Goal: Task Accomplishment & Management: Complete application form

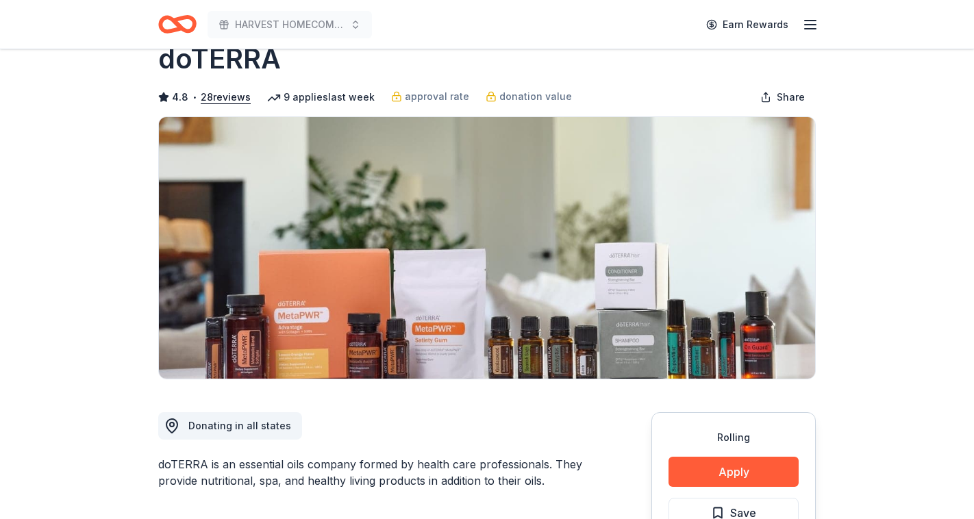
scroll to position [58, 0]
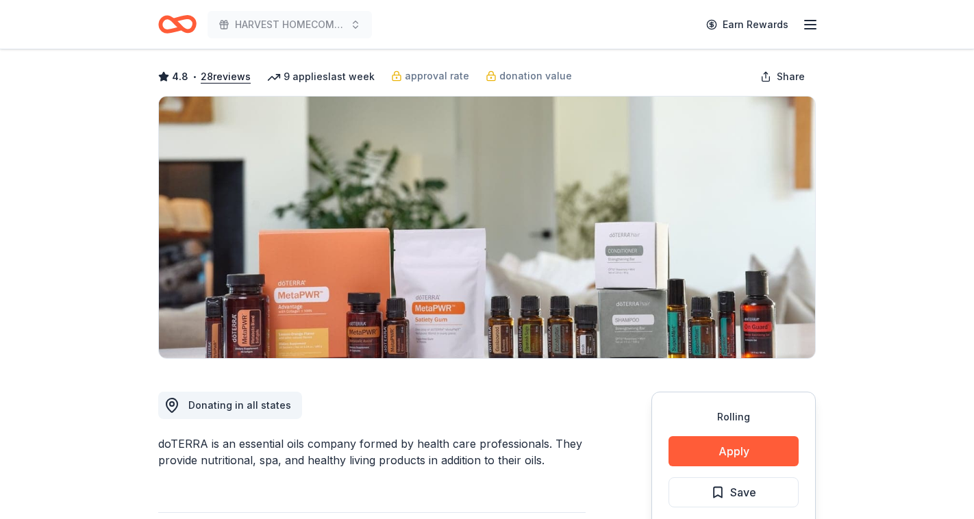
click at [177, 26] on icon "Home" at bounding box center [183, 24] width 21 height 14
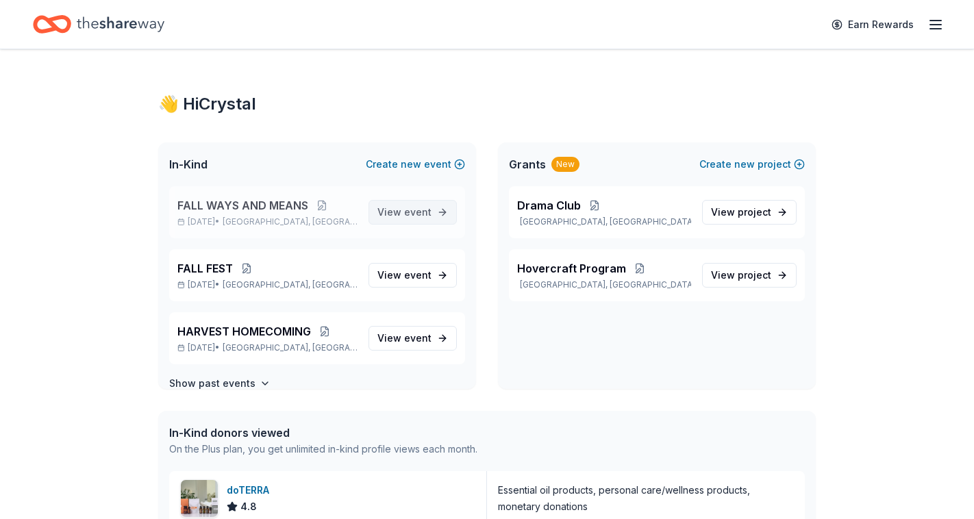
click at [429, 212] on span "event" at bounding box center [417, 212] width 27 height 12
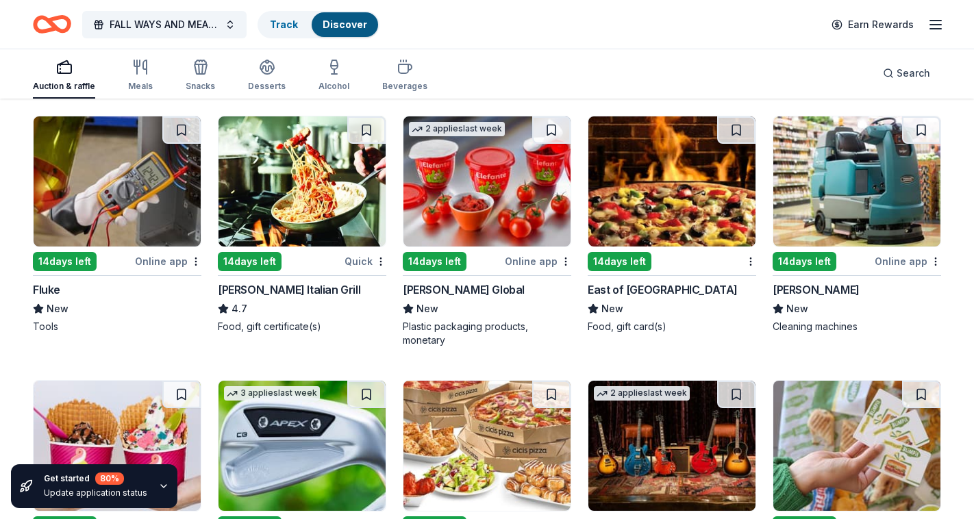
scroll to position [5375, 0]
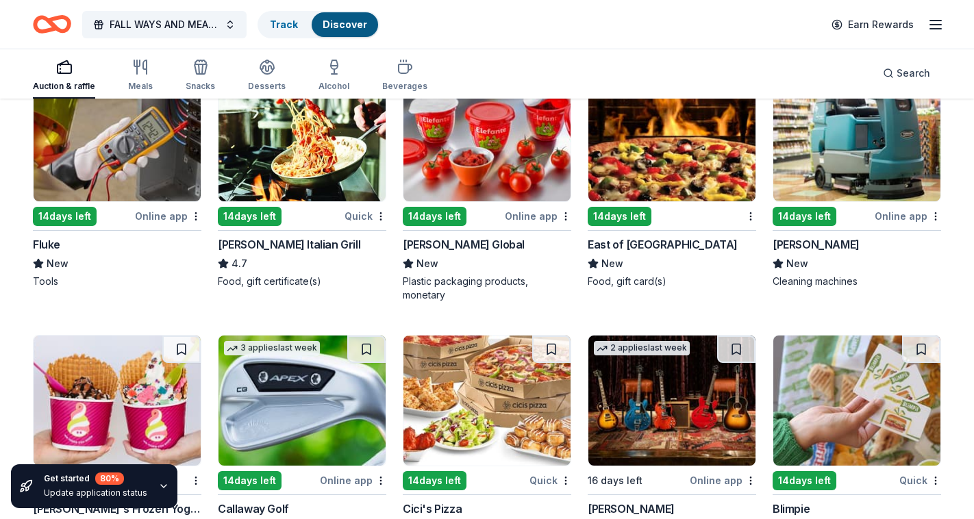
click at [356, 217] on div "Quick" at bounding box center [366, 216] width 42 height 17
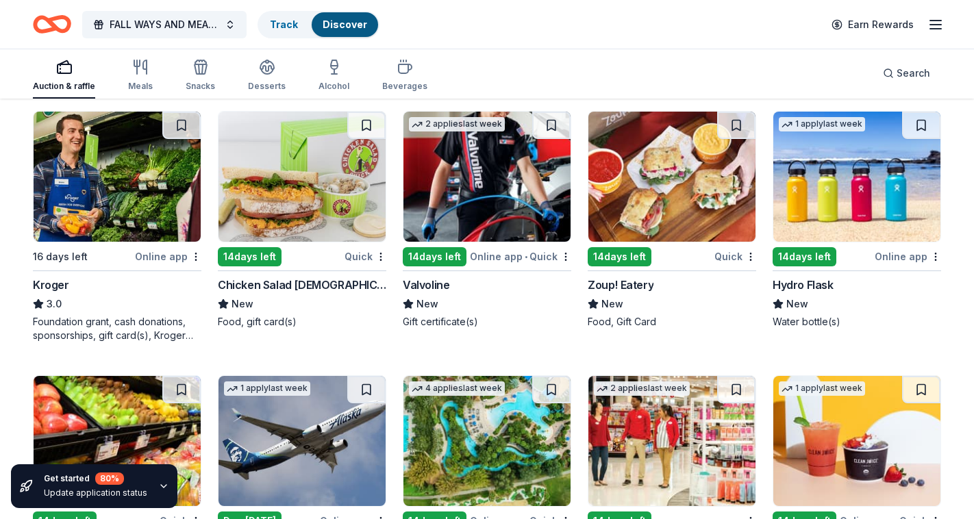
scroll to position [5853, 0]
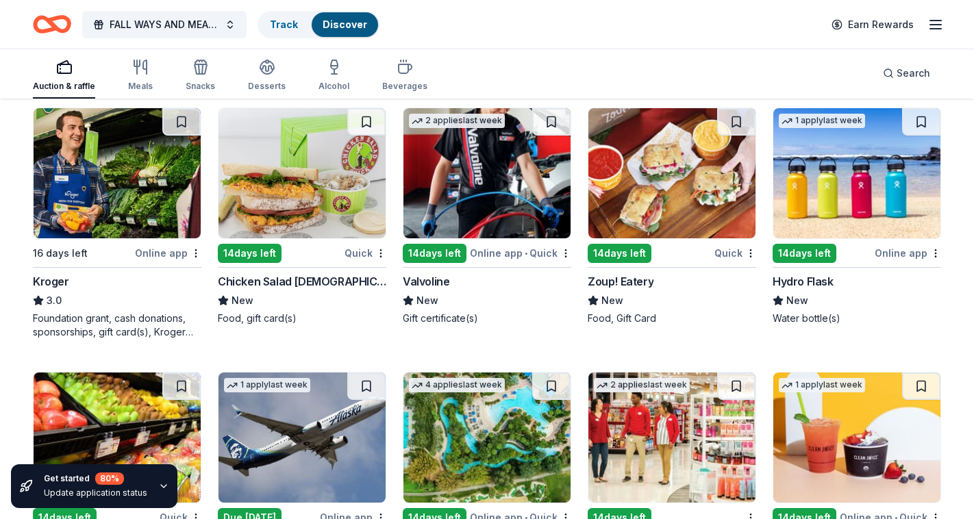
click at [184, 258] on div "Online app" at bounding box center [168, 253] width 66 height 17
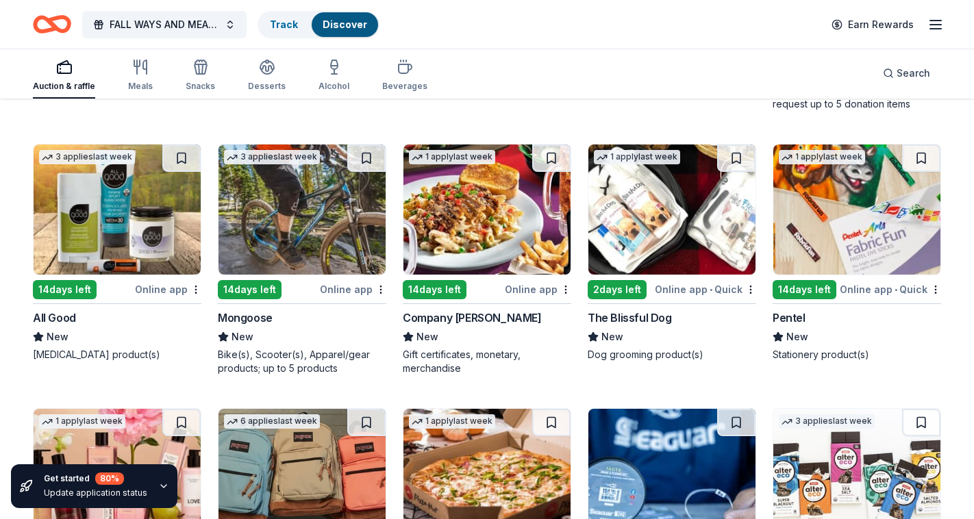
scroll to position [7357, 0]
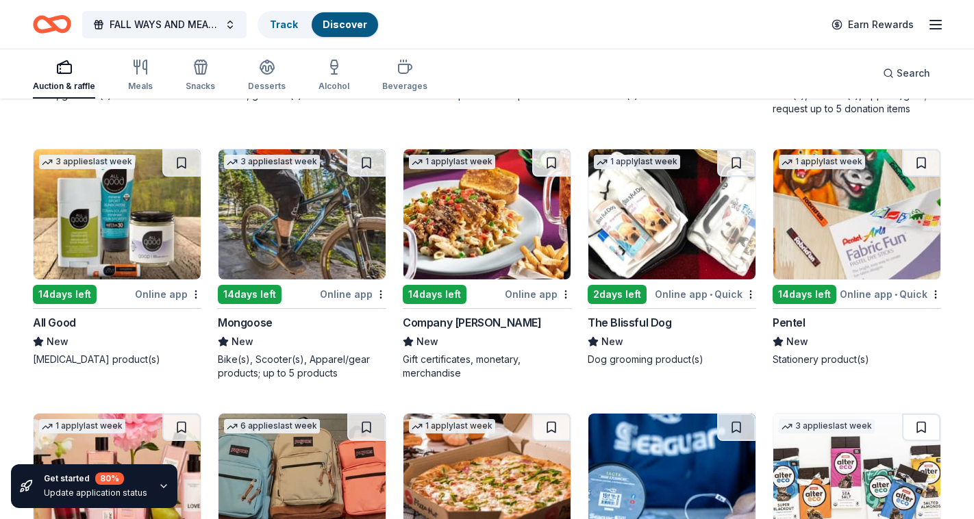
click at [177, 303] on div "Online app" at bounding box center [168, 294] width 66 height 17
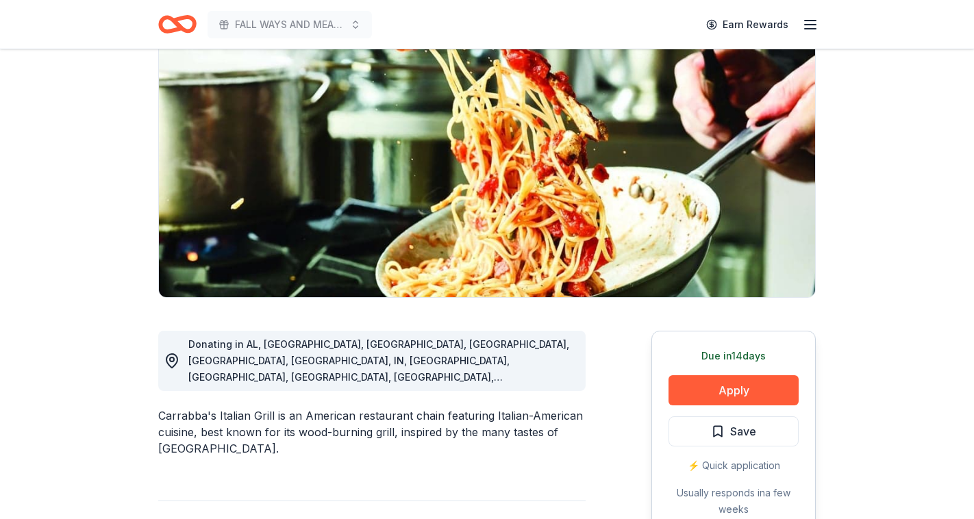
scroll to position [120, 0]
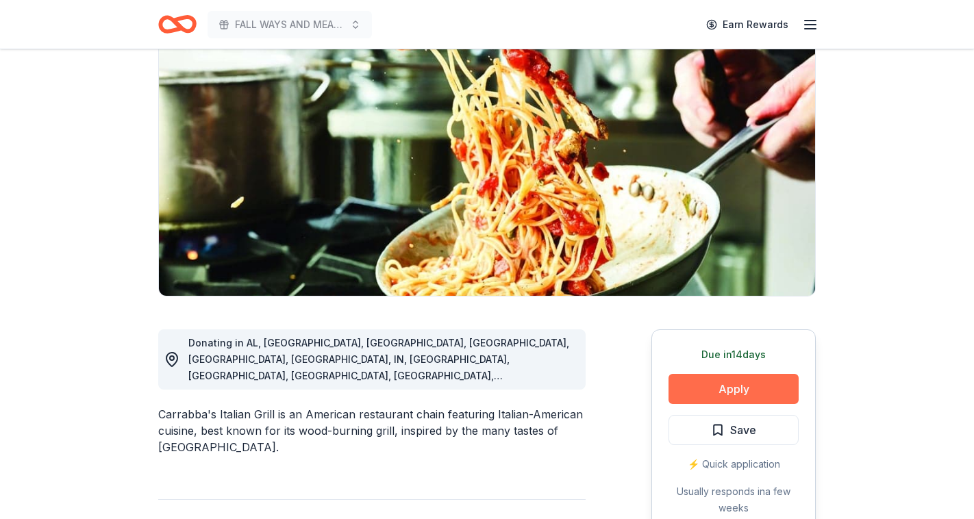
click at [763, 395] on button "Apply" at bounding box center [734, 389] width 130 height 30
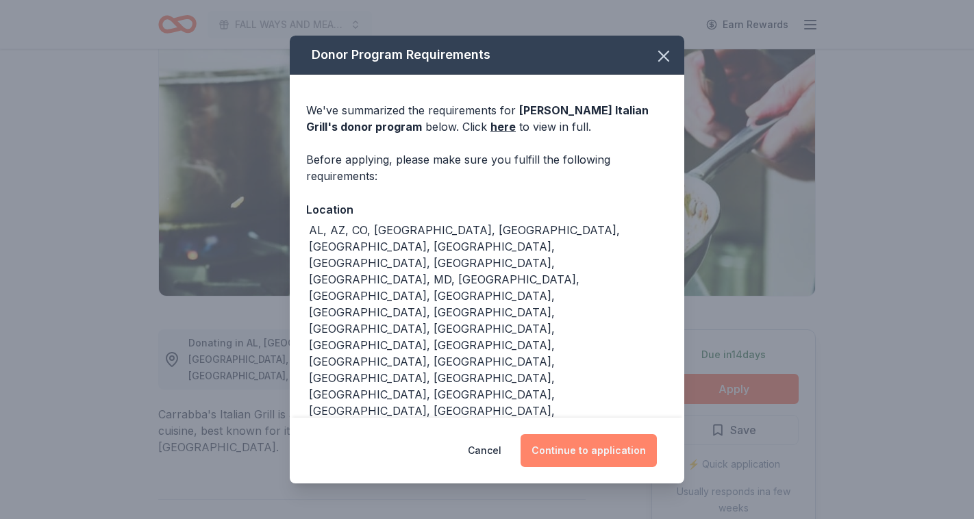
click at [598, 434] on button "Continue to application" at bounding box center [589, 450] width 136 height 33
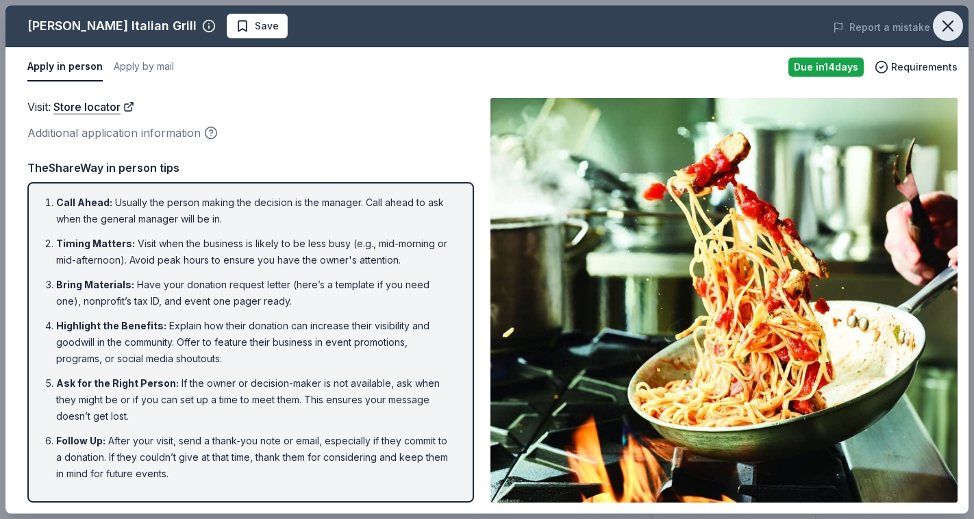
click at [943, 26] on icon "button" at bounding box center [948, 25] width 19 height 19
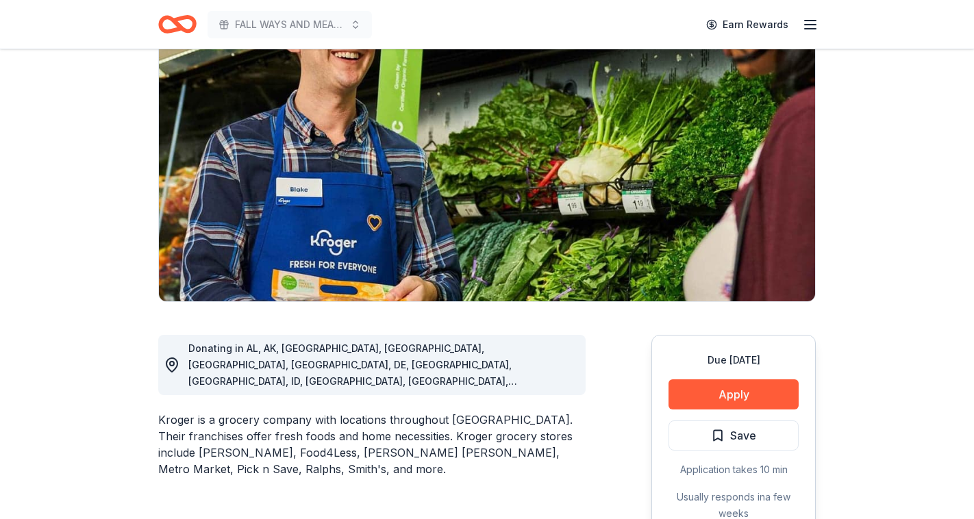
scroll to position [125, 0]
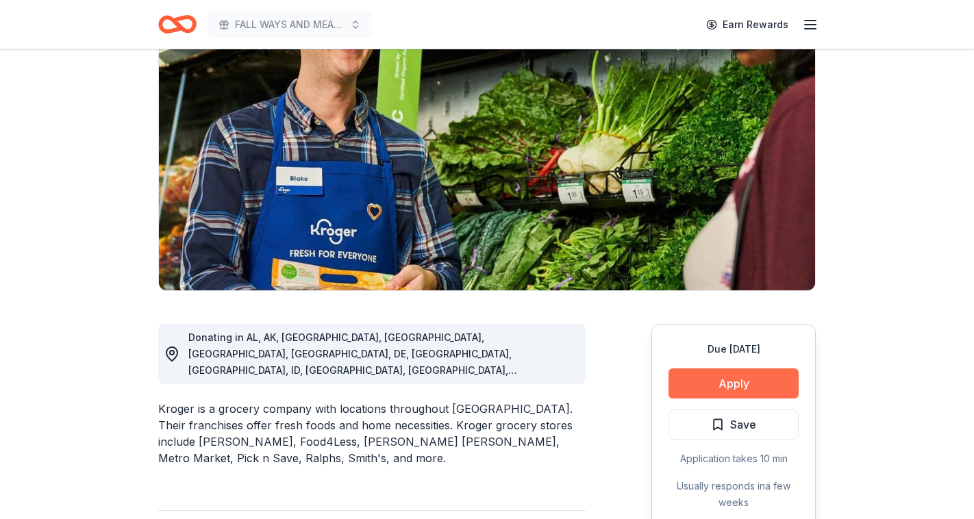
click at [688, 393] on button "Apply" at bounding box center [734, 384] width 130 height 30
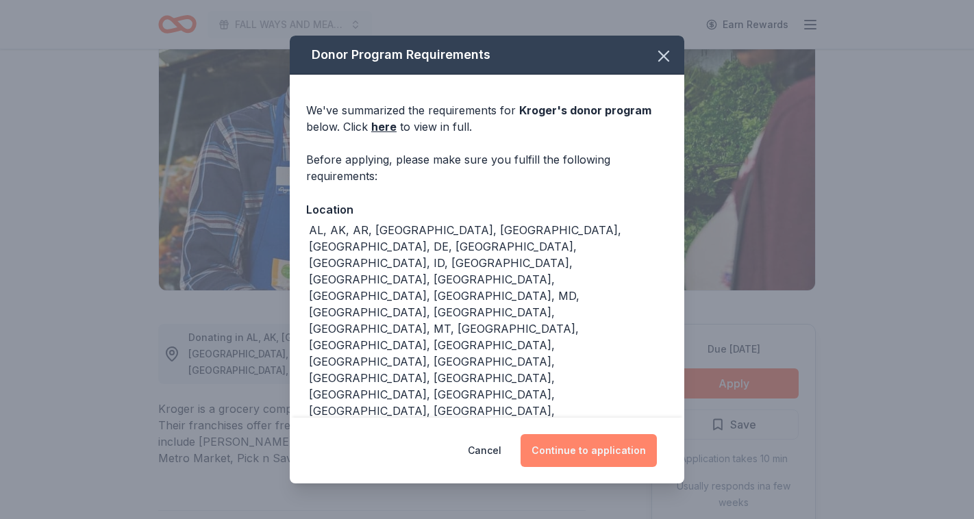
click at [603, 456] on button "Continue to application" at bounding box center [589, 450] width 136 height 33
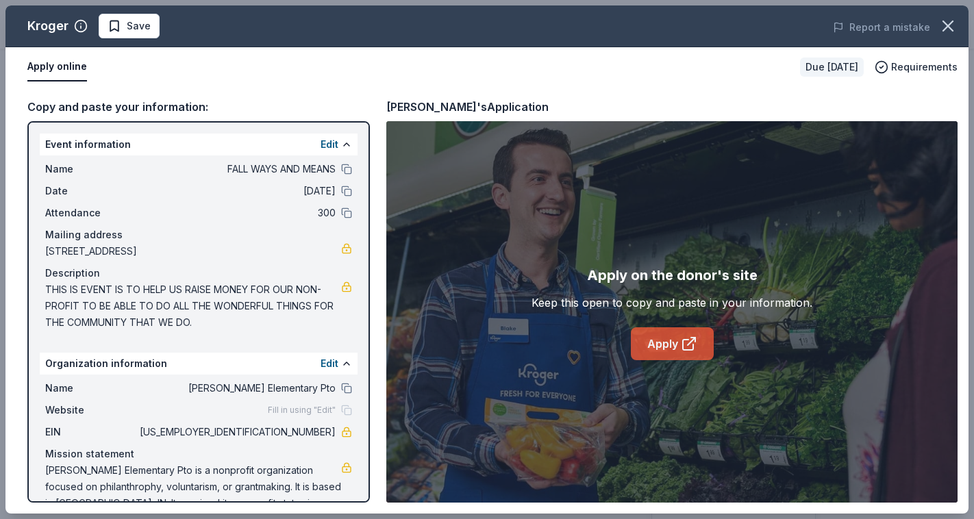
click at [697, 340] on icon at bounding box center [689, 344] width 16 height 16
click at [953, 25] on icon "button" at bounding box center [948, 25] width 19 height 19
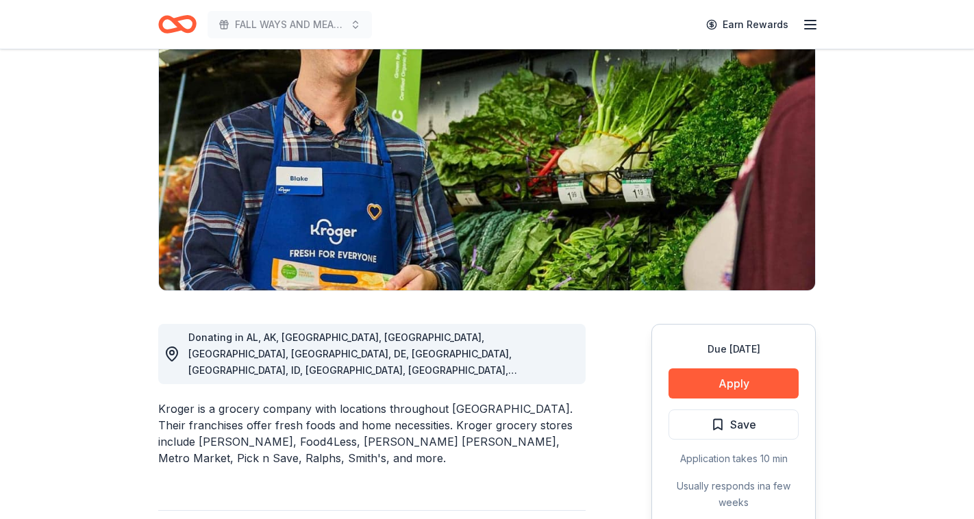
click at [170, 28] on icon "Home" at bounding box center [177, 24] width 38 height 32
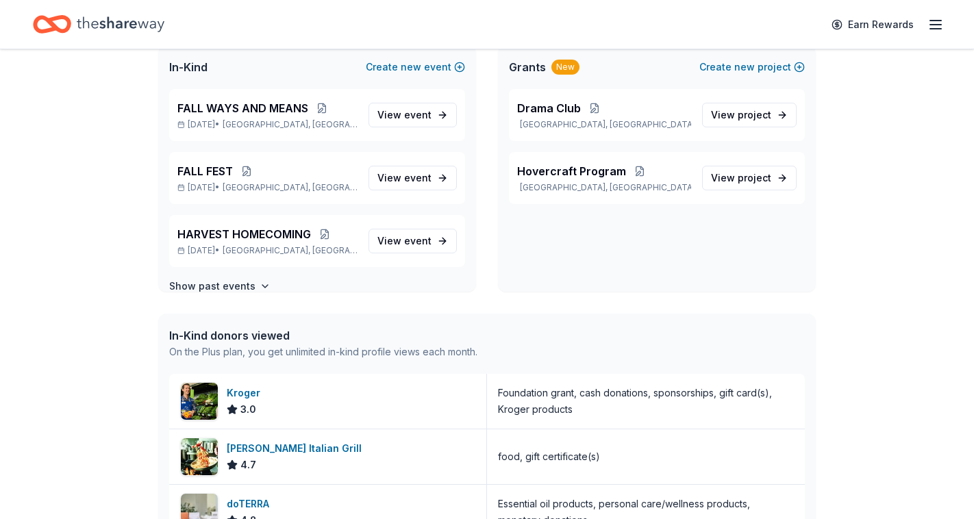
scroll to position [132, 0]
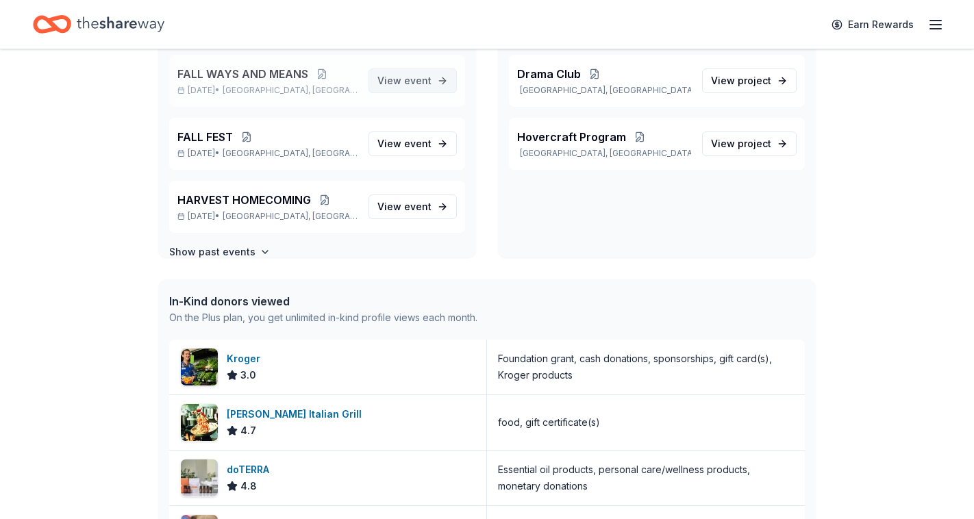
click at [417, 88] on span "View event" at bounding box center [404, 81] width 54 height 16
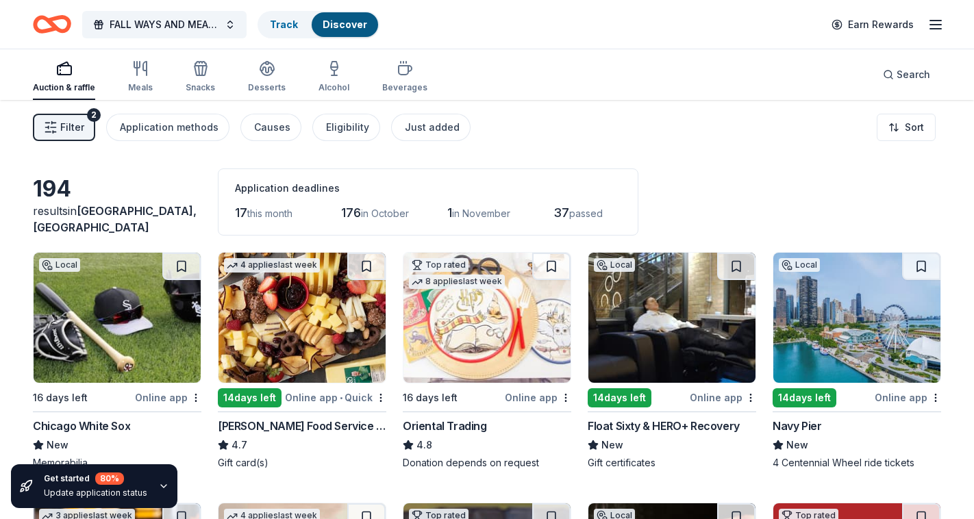
click at [571, 138] on div "Filter 2 Application methods Causes Eligibility Just added Sort" at bounding box center [487, 127] width 974 height 55
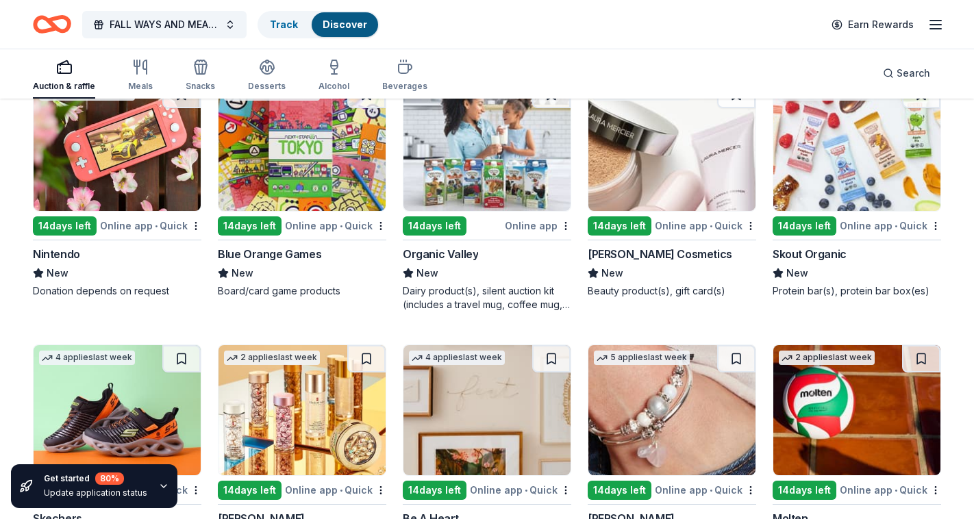
scroll to position [9516, 0]
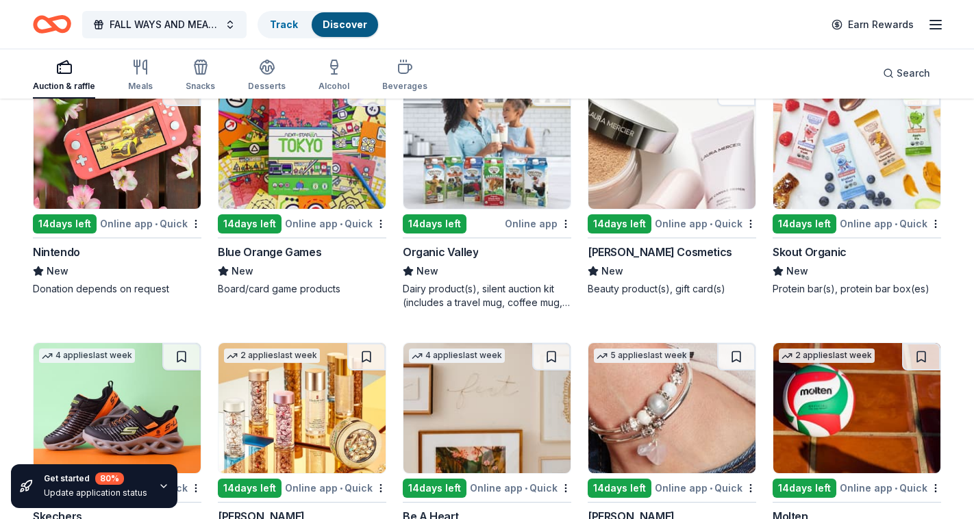
click at [166, 232] on div "Online app • Quick" at bounding box center [150, 223] width 101 height 17
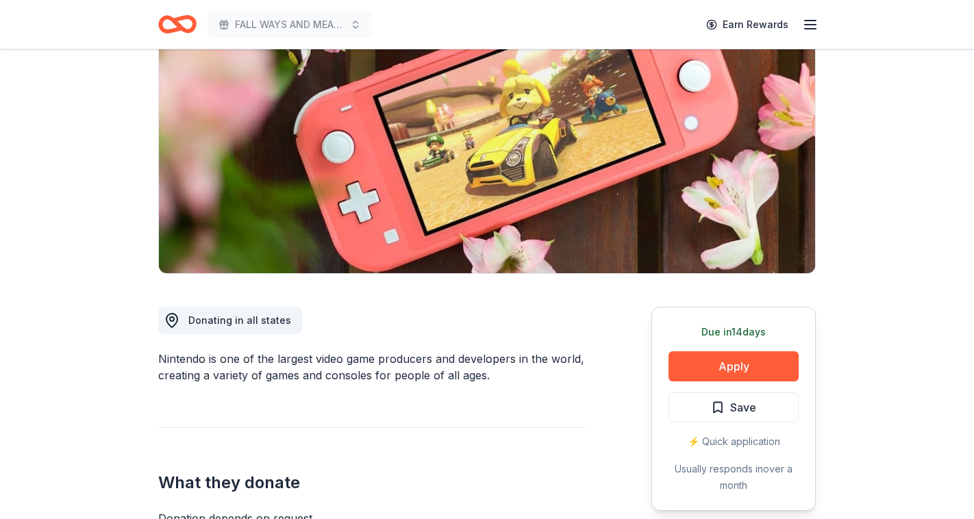
scroll to position [190, 0]
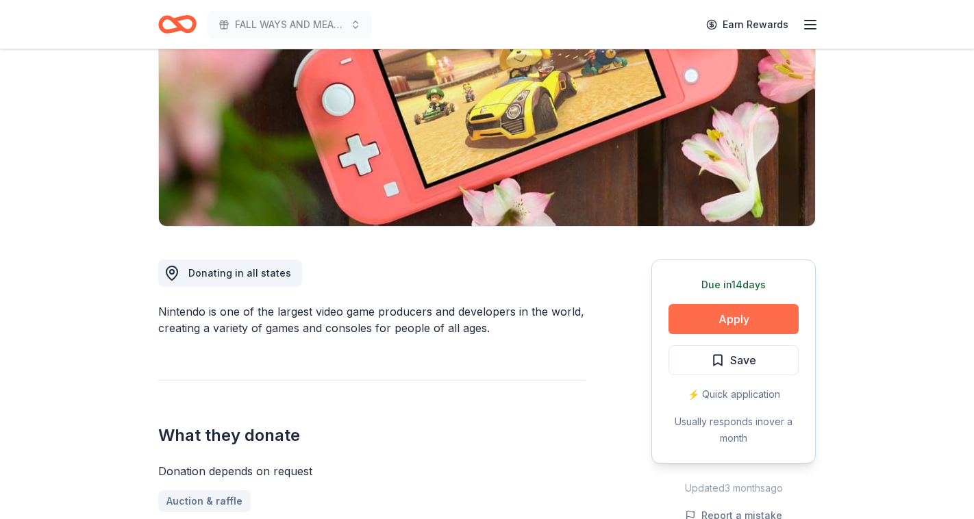
click at [749, 325] on button "Apply" at bounding box center [734, 319] width 130 height 30
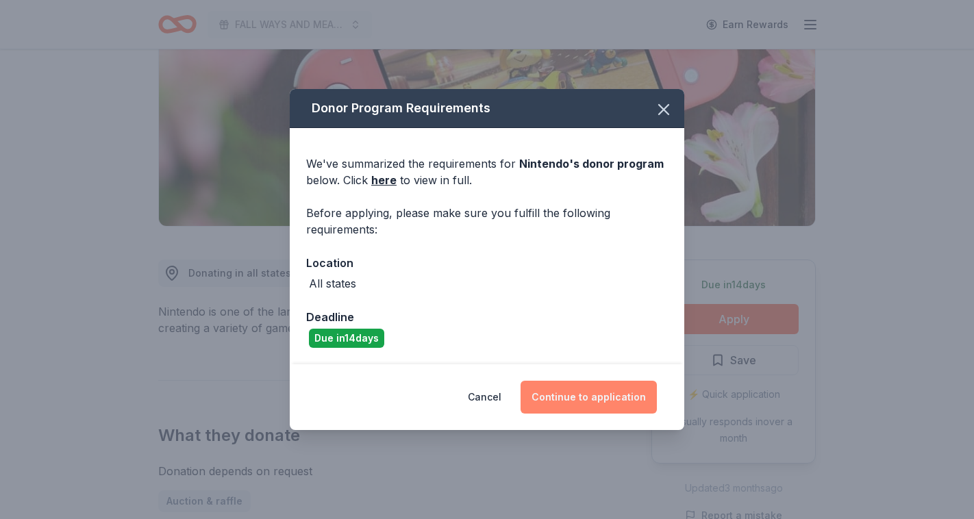
click at [573, 403] on button "Continue to application" at bounding box center [589, 397] width 136 height 33
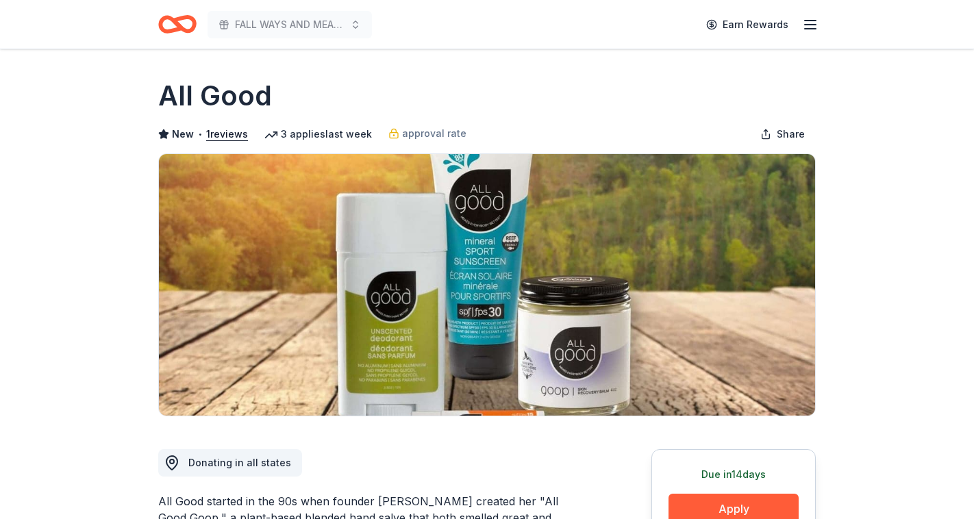
click at [780, 496] on button "Apply" at bounding box center [734, 509] width 130 height 30
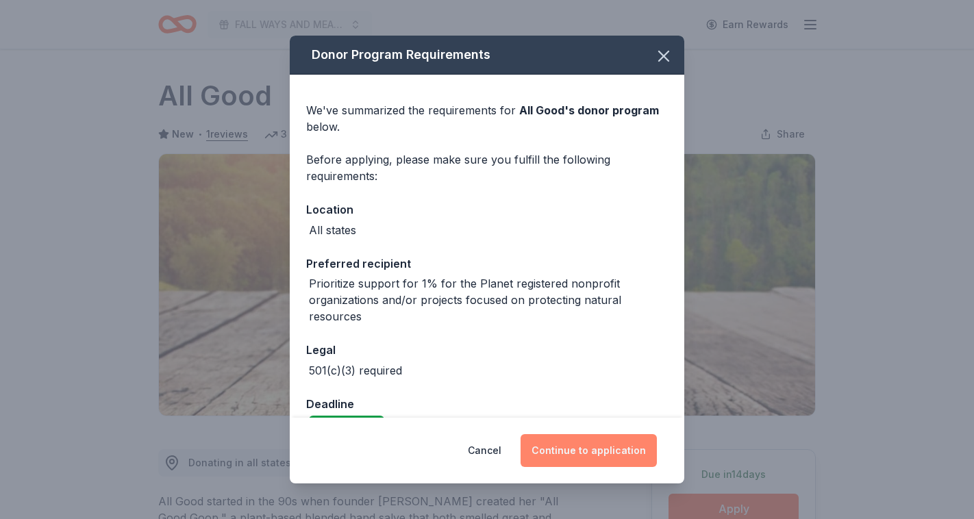
click at [586, 460] on button "Continue to application" at bounding box center [589, 450] width 136 height 33
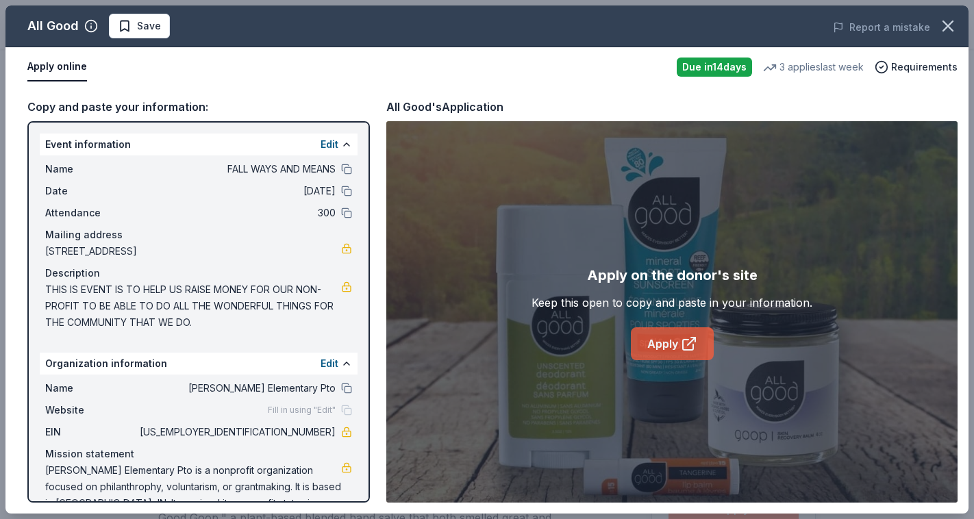
click at [660, 344] on link "Apply" at bounding box center [672, 343] width 83 height 33
click at [952, 30] on icon "button" at bounding box center [948, 26] width 10 height 10
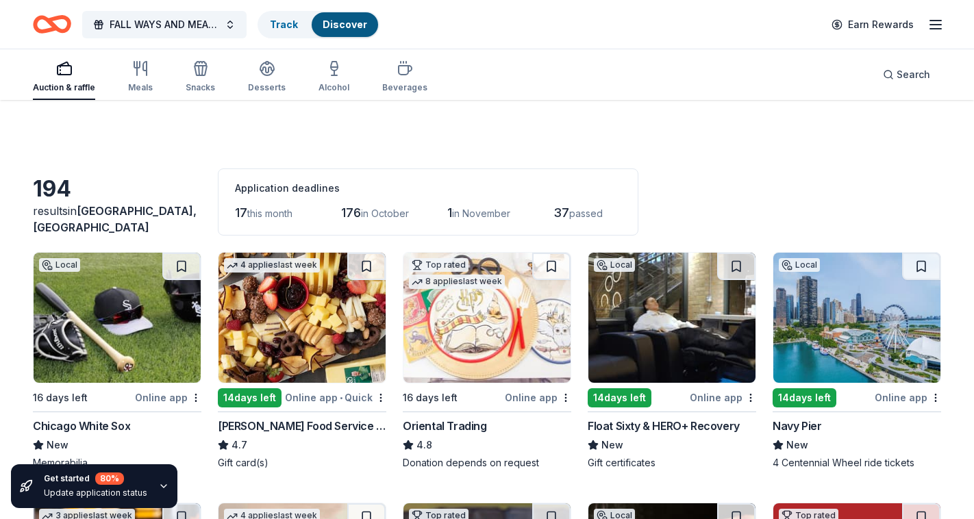
scroll to position [9543, 0]
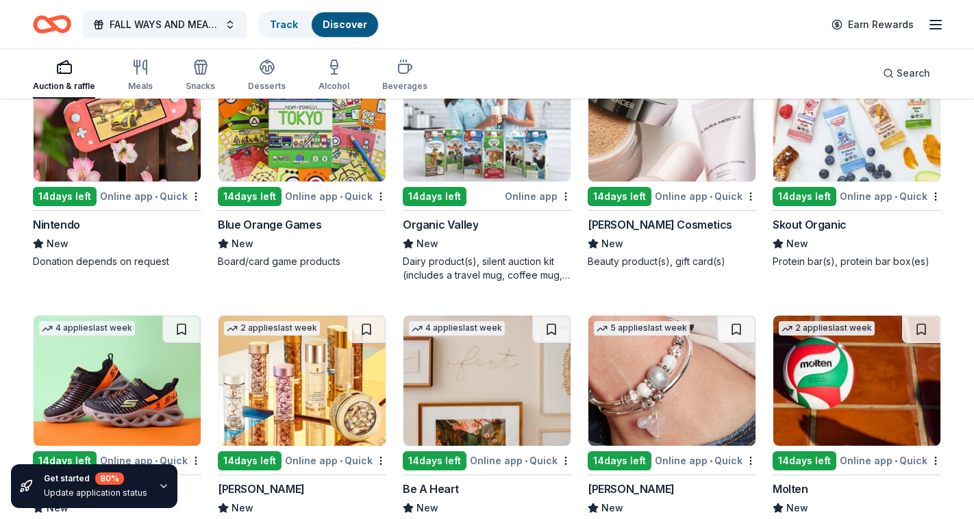
click at [893, 205] on div "Online app • Quick" at bounding box center [890, 196] width 101 height 17
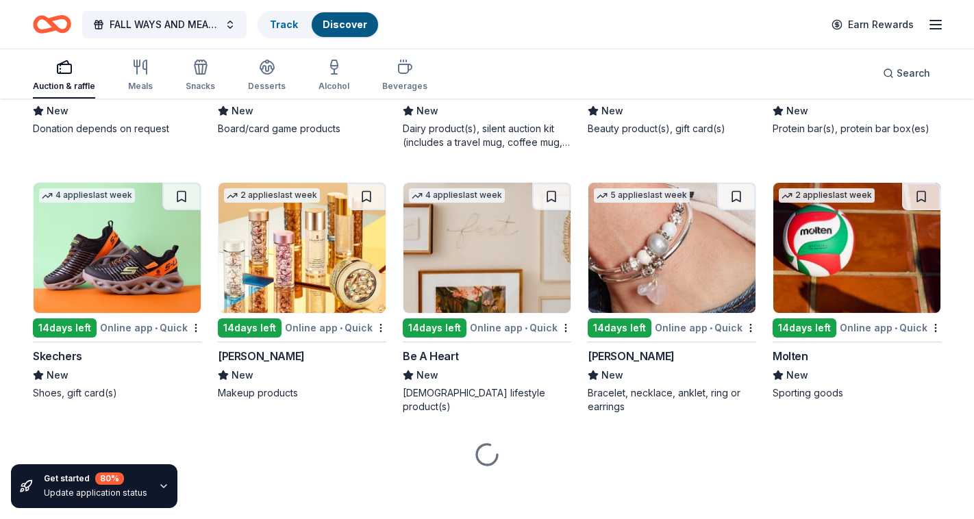
scroll to position [9677, 0]
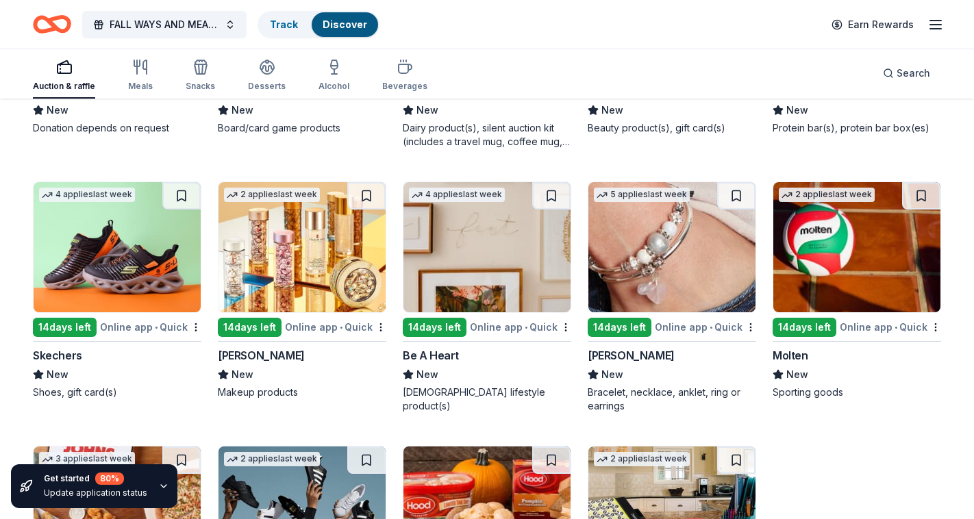
click at [326, 336] on div "Online app • Quick" at bounding box center [335, 327] width 101 height 17
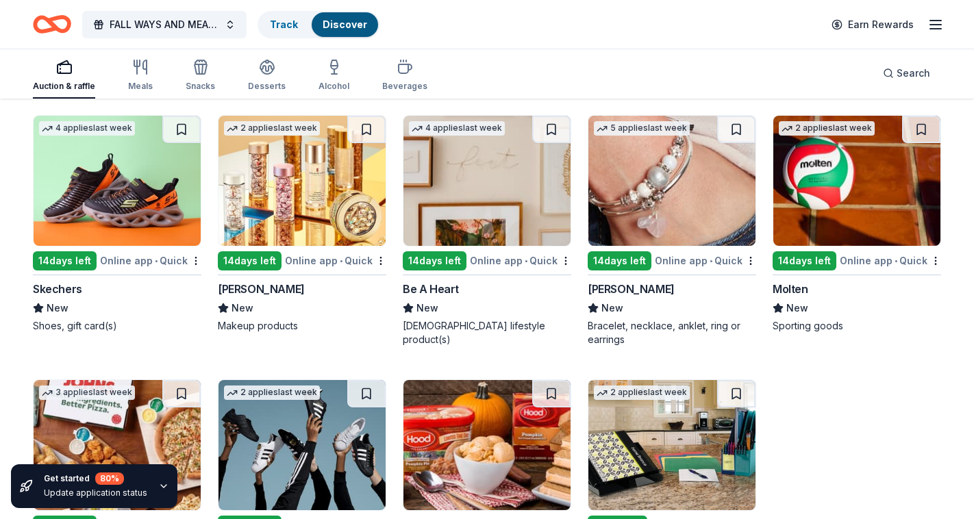
scroll to position [9754, 0]
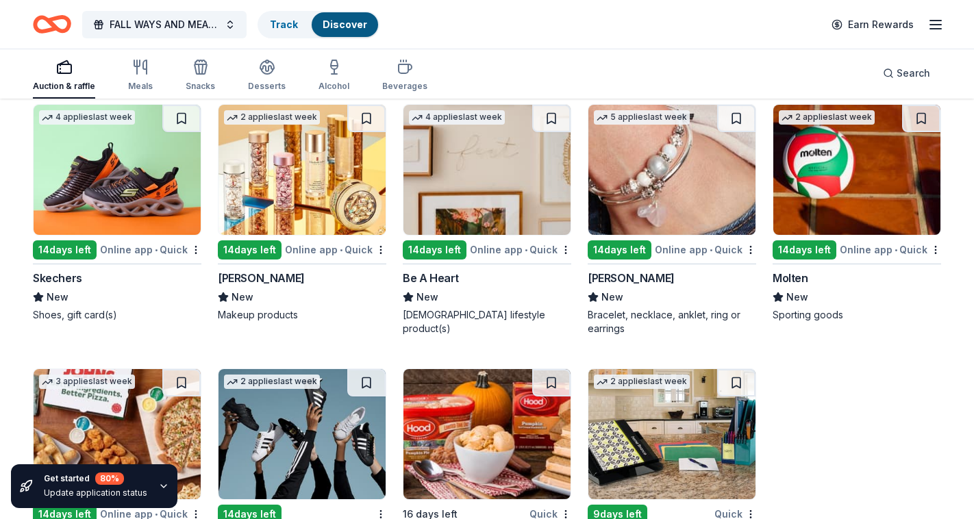
click at [724, 258] on div "Online app • Quick" at bounding box center [705, 249] width 101 height 17
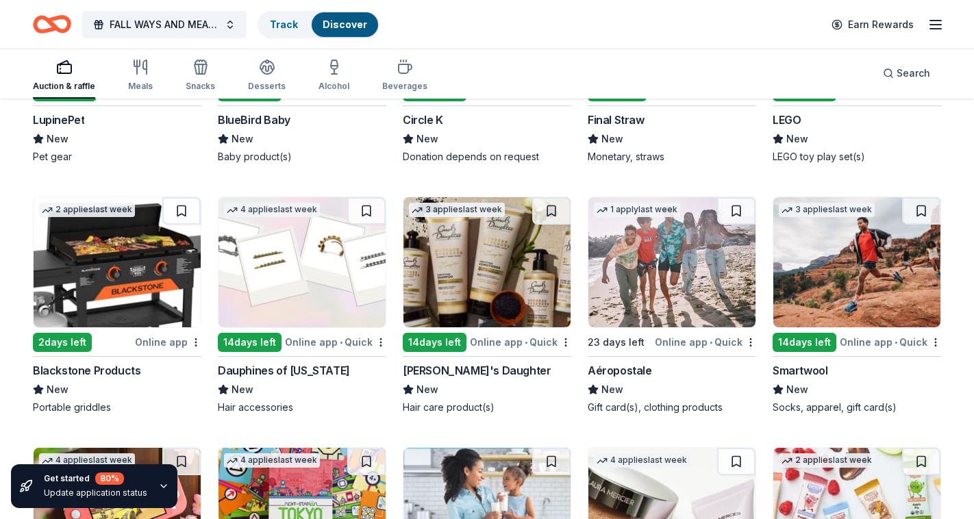
scroll to position [9139, 0]
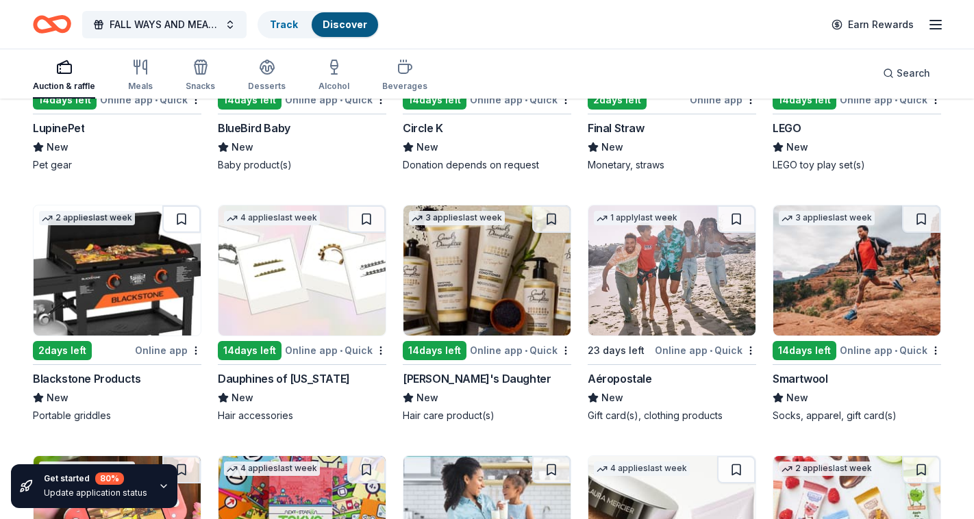
click at [155, 359] on div "Online app" at bounding box center [168, 350] width 66 height 17
click at [343, 356] on span "•" at bounding box center [341, 350] width 3 height 11
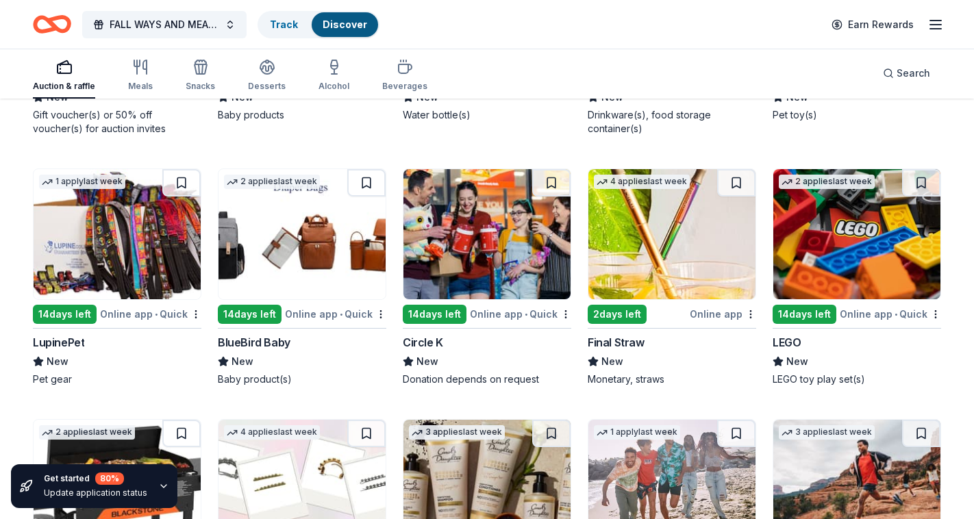
scroll to position [8914, 0]
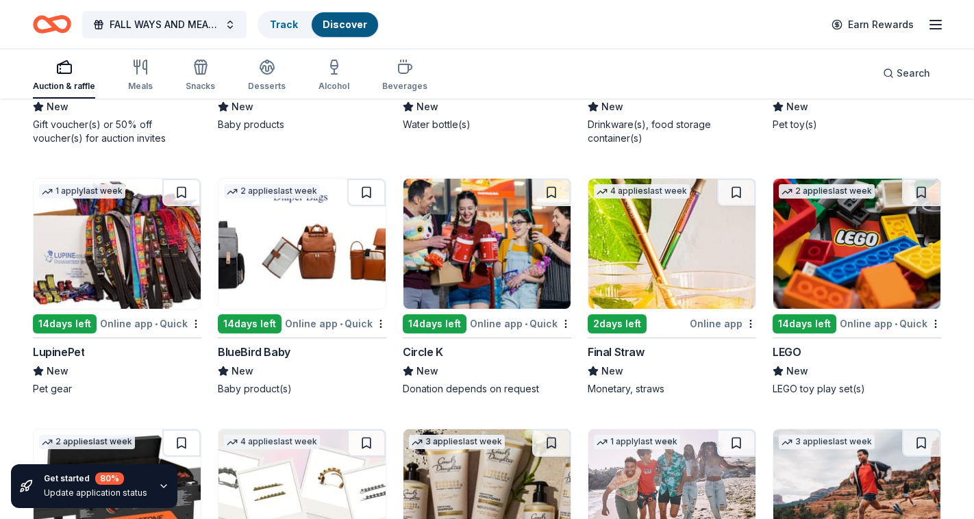
click at [882, 332] on div "Online app • Quick" at bounding box center [890, 323] width 101 height 17
click at [351, 332] on div "Online app • Quick" at bounding box center [335, 323] width 101 height 17
click at [150, 331] on div "Online app • Quick" at bounding box center [150, 323] width 101 height 17
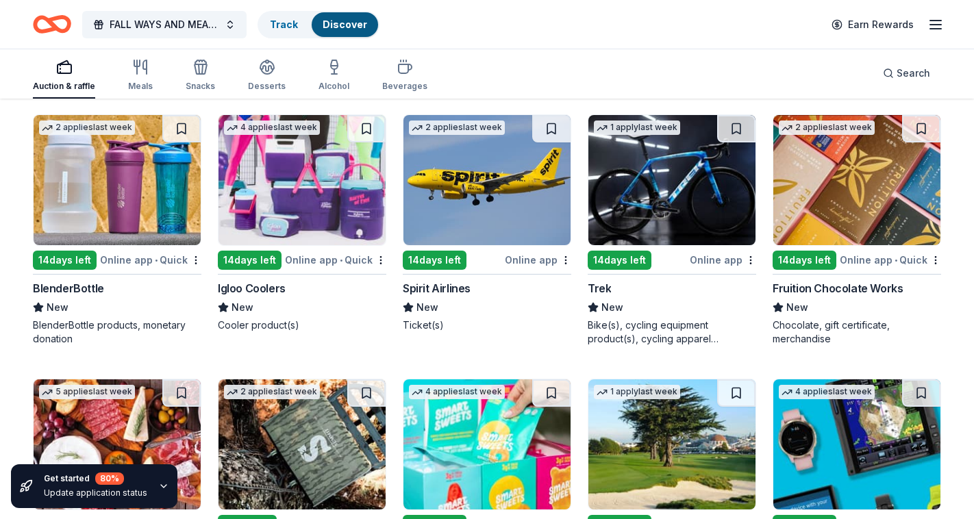
scroll to position [8166, 0]
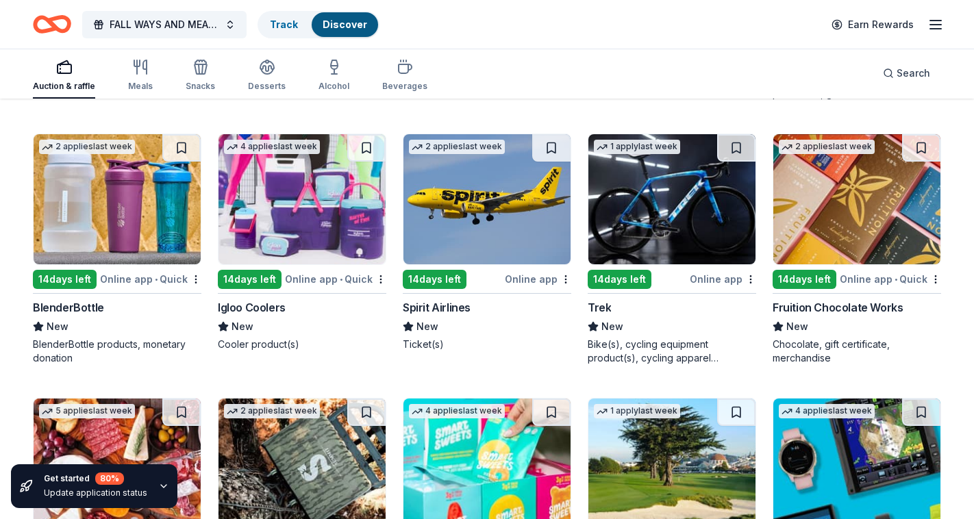
click at [157, 285] on span "•" at bounding box center [156, 279] width 3 height 11
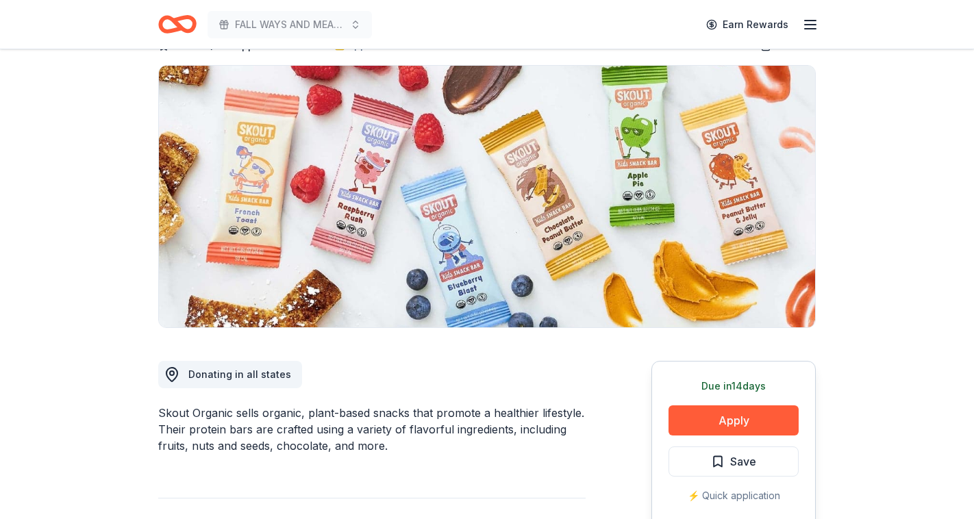
scroll to position [89, 0]
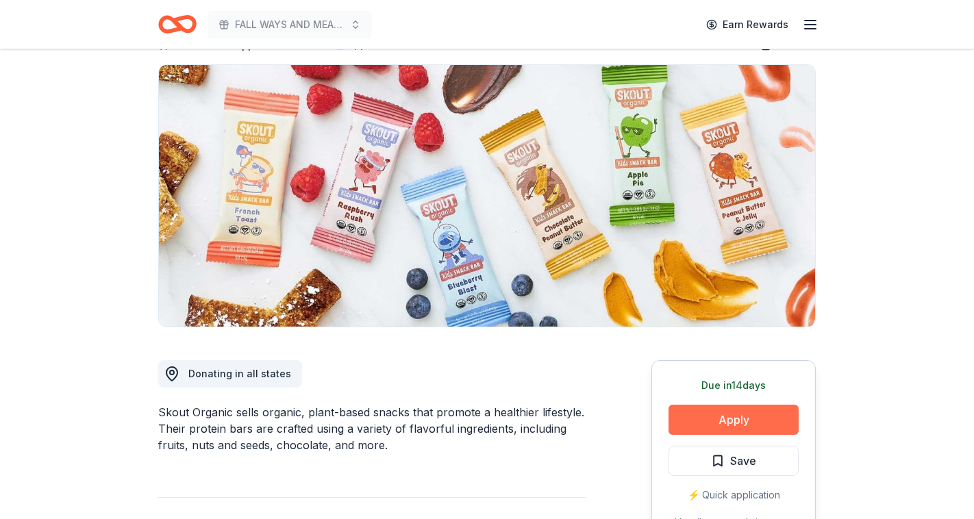
click at [764, 431] on button "Apply" at bounding box center [734, 420] width 130 height 30
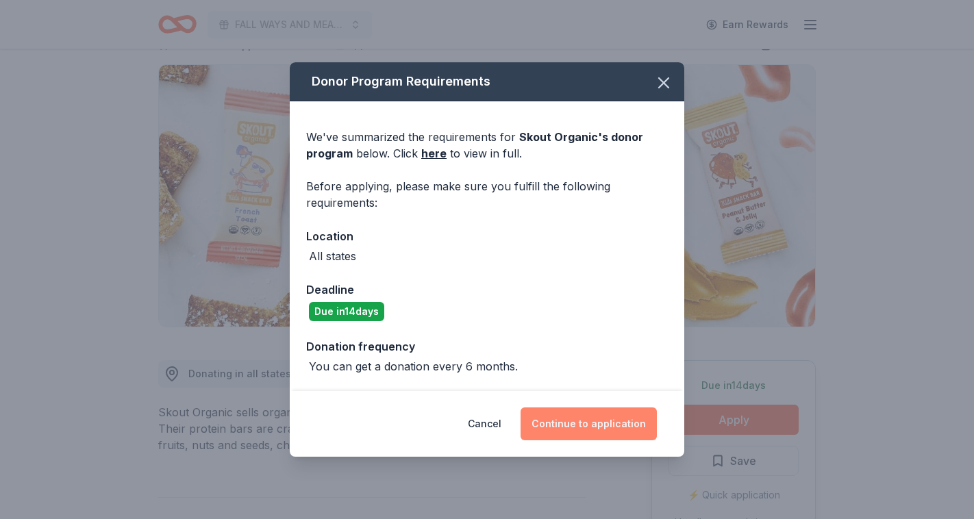
click at [599, 426] on button "Continue to application" at bounding box center [589, 424] width 136 height 33
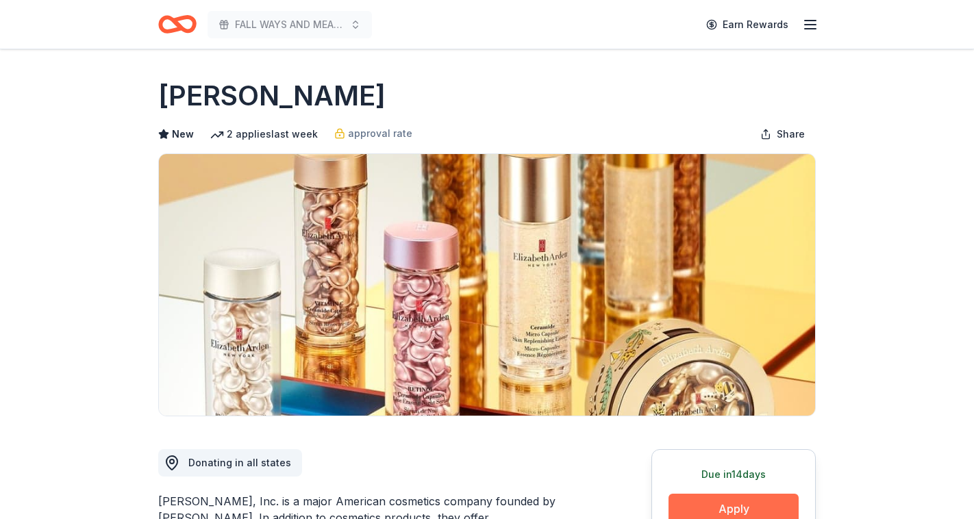
click at [747, 504] on button "Apply" at bounding box center [734, 509] width 130 height 30
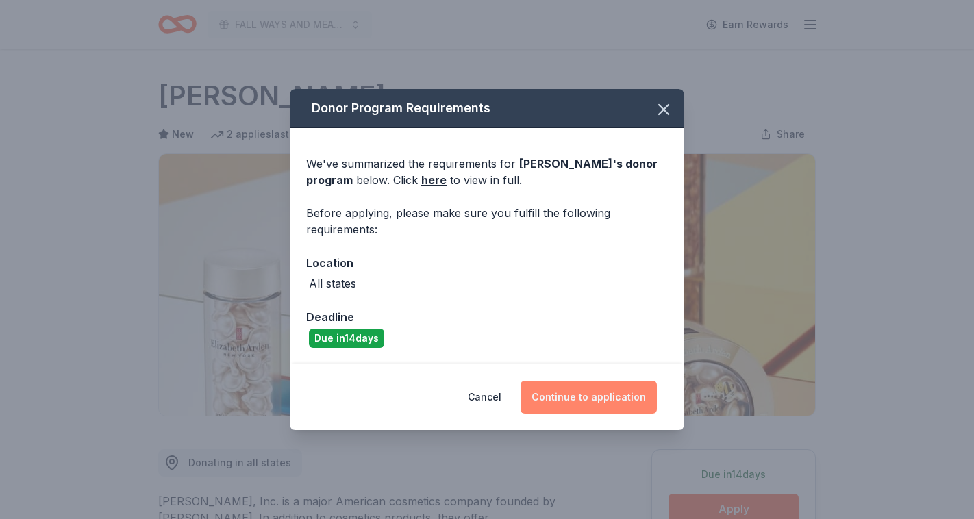
click at [616, 395] on button "Continue to application" at bounding box center [589, 397] width 136 height 33
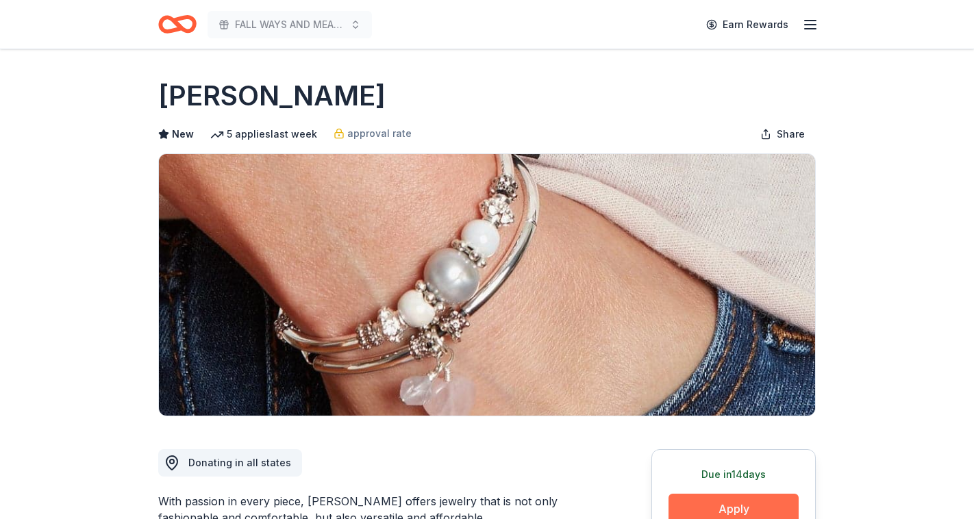
click at [727, 513] on button "Apply" at bounding box center [734, 509] width 130 height 30
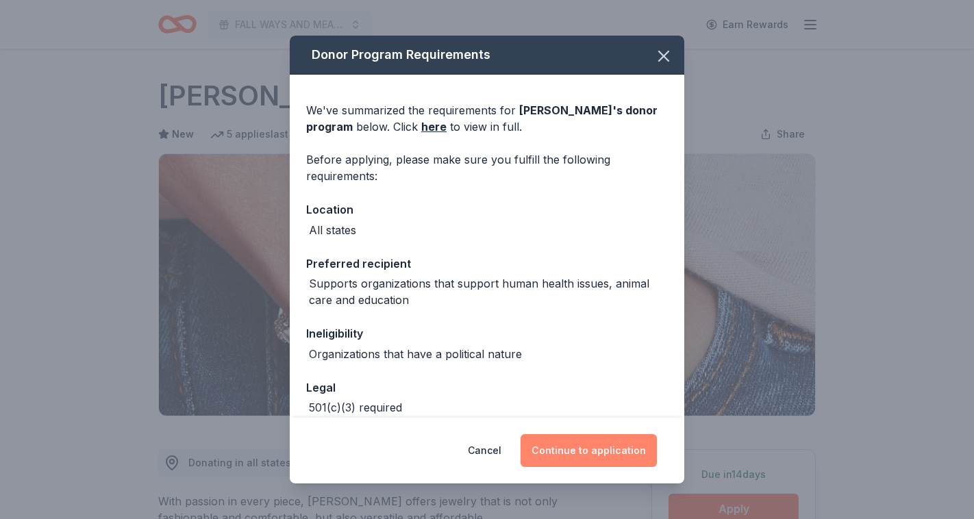
click at [588, 446] on button "Continue to application" at bounding box center [589, 450] width 136 height 33
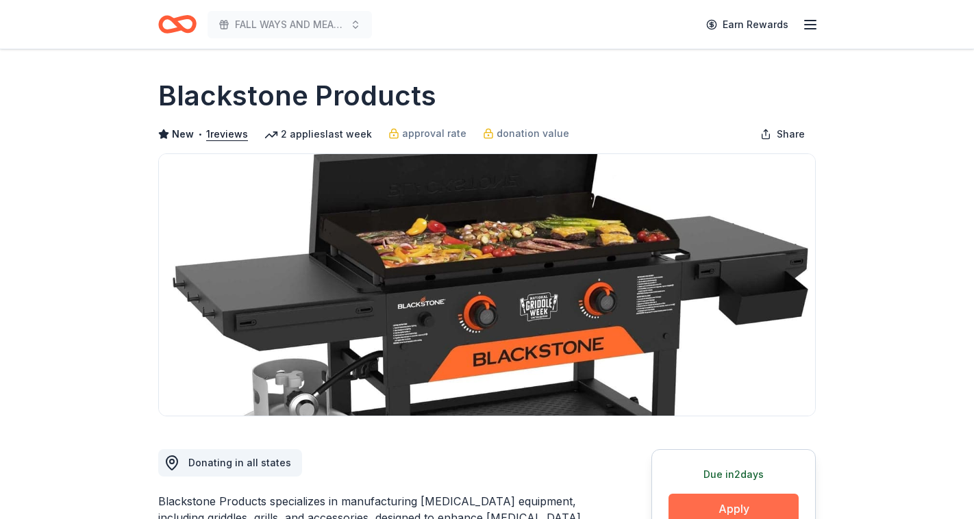
click at [710, 504] on button "Apply" at bounding box center [734, 509] width 130 height 30
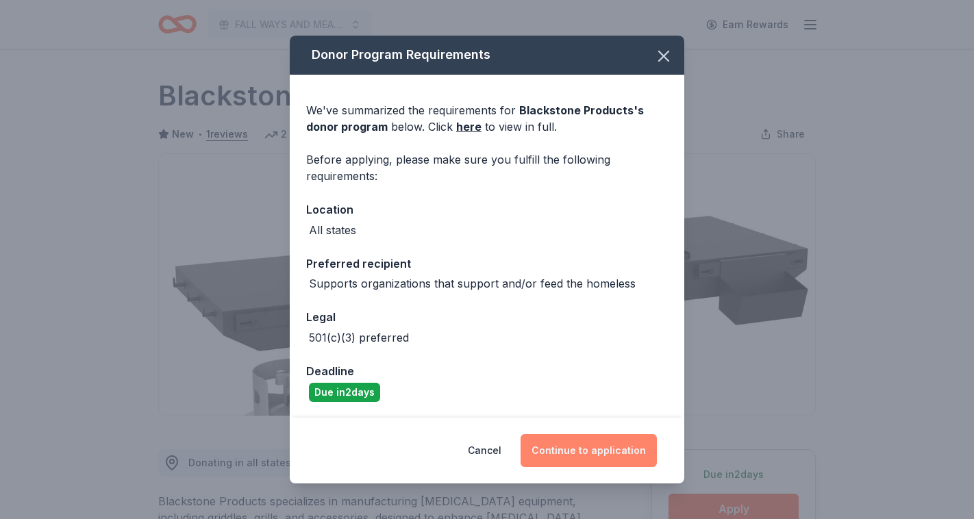
click at [637, 452] on button "Continue to application" at bounding box center [589, 450] width 136 height 33
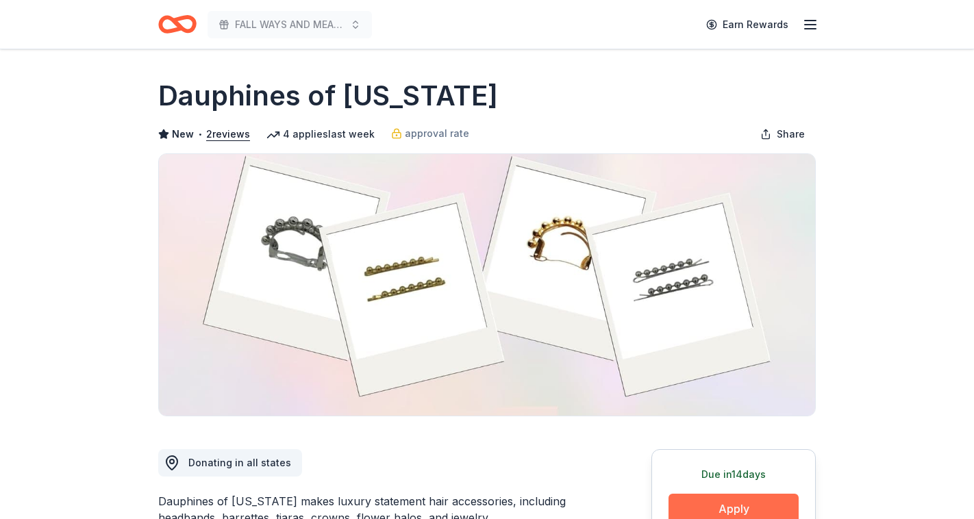
click at [717, 504] on button "Apply" at bounding box center [734, 509] width 130 height 30
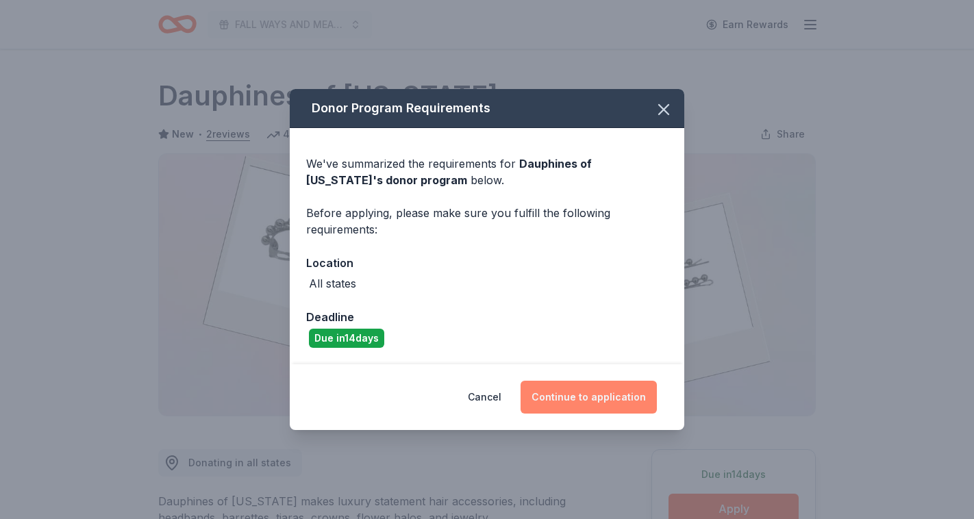
click at [596, 397] on button "Continue to application" at bounding box center [589, 397] width 136 height 33
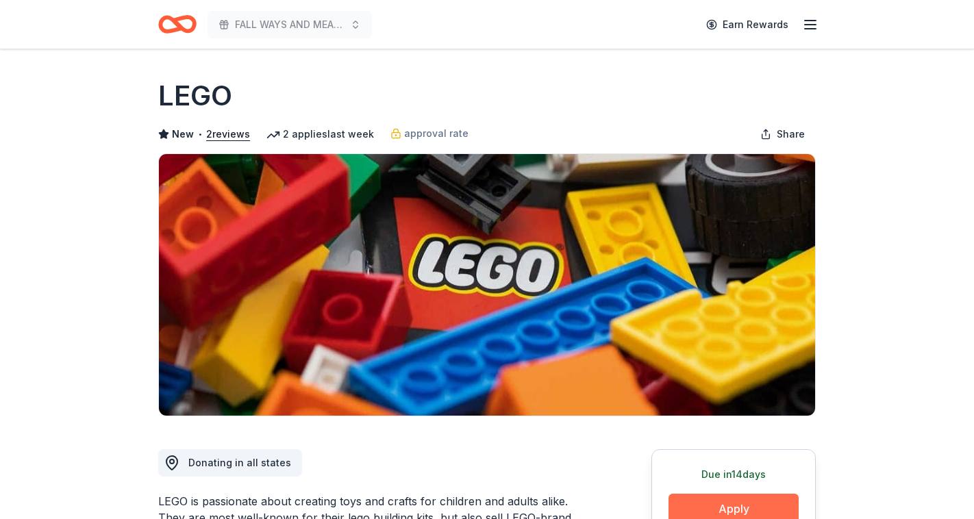
click at [749, 501] on button "Apply" at bounding box center [734, 509] width 130 height 30
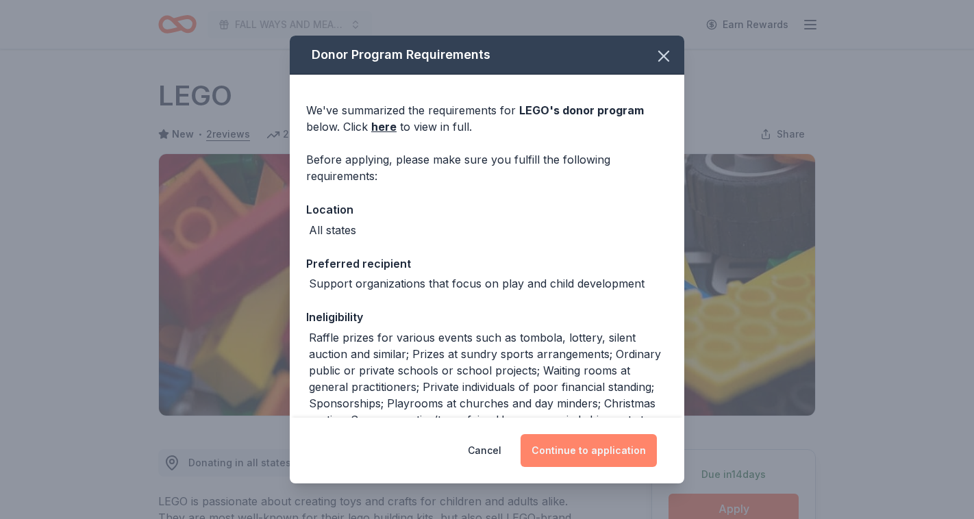
click at [628, 453] on button "Continue to application" at bounding box center [589, 450] width 136 height 33
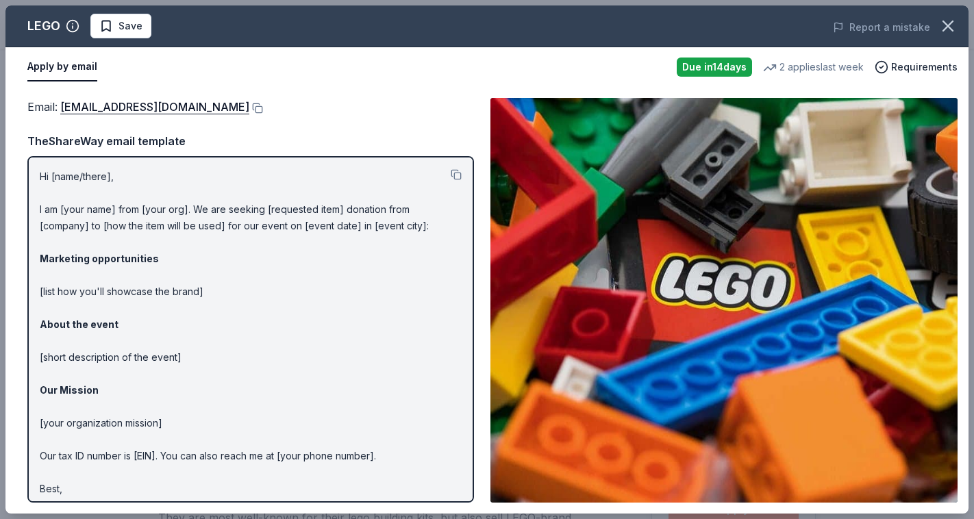
drag, startPoint x: 546, startPoint y: 156, endPoint x: 532, endPoint y: 140, distance: 20.4
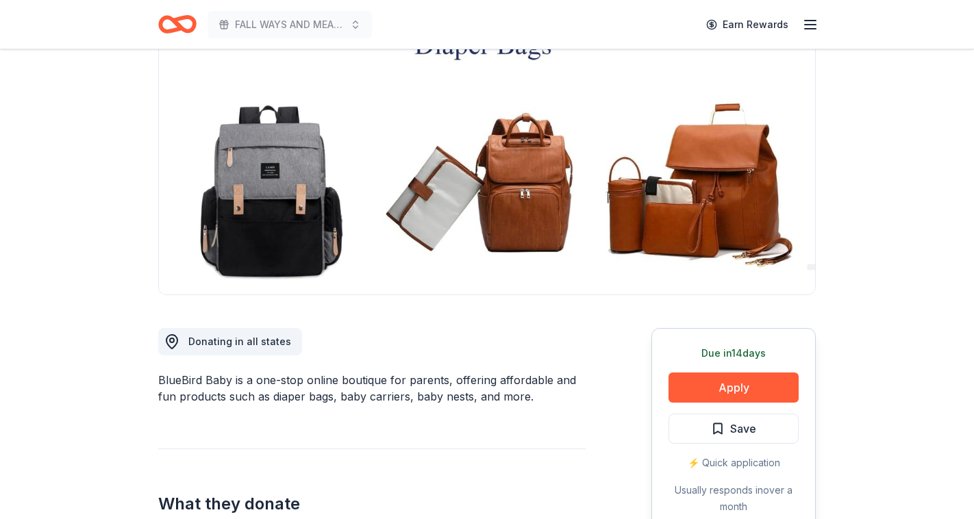
scroll to position [132, 0]
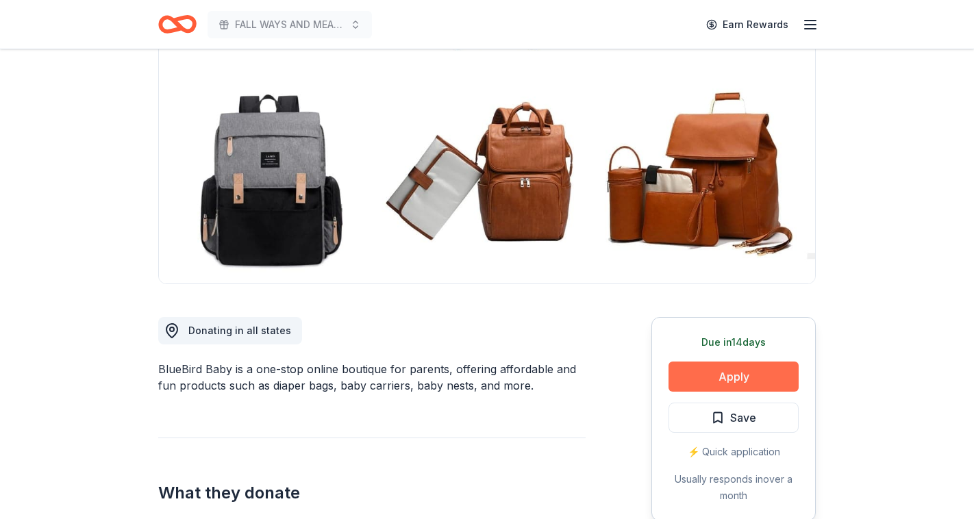
click at [736, 383] on button "Apply" at bounding box center [734, 377] width 130 height 30
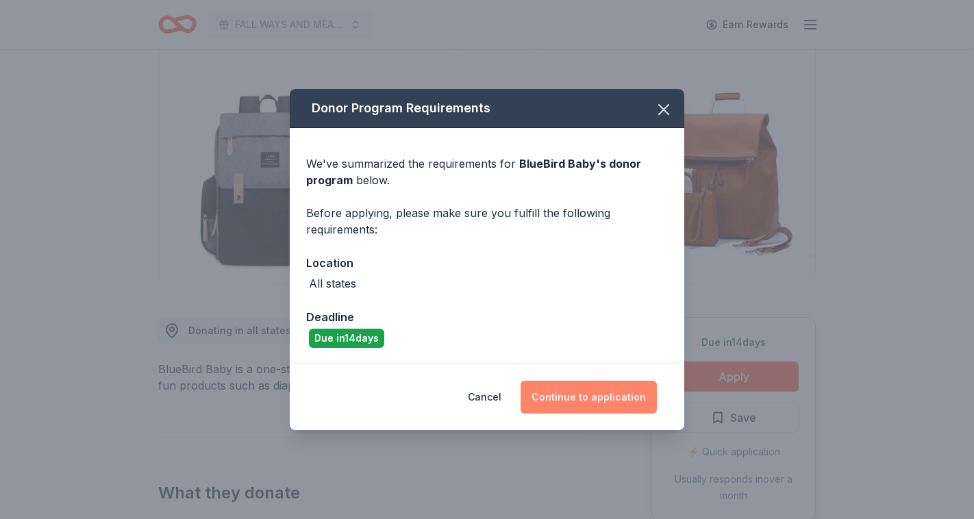
click at [632, 395] on button "Continue to application" at bounding box center [589, 397] width 136 height 33
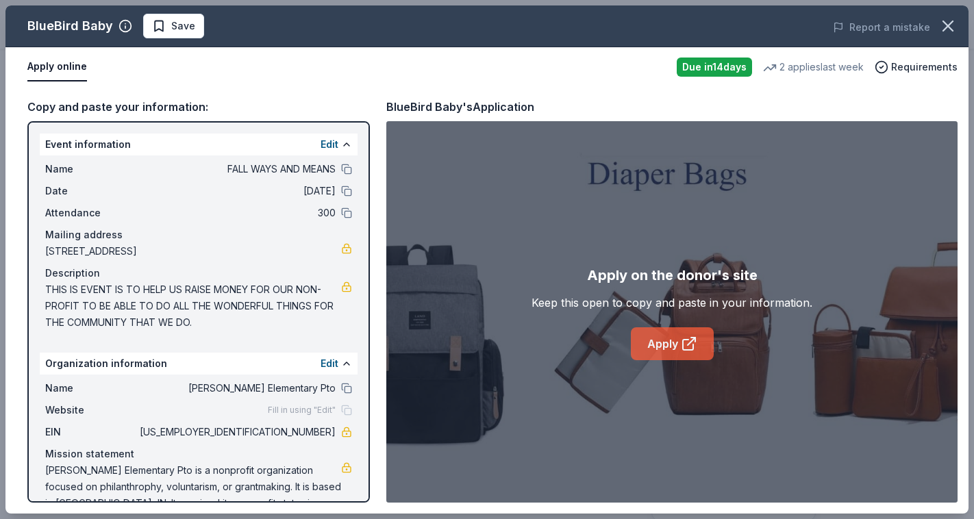
click at [673, 335] on link "Apply" at bounding box center [672, 343] width 83 height 33
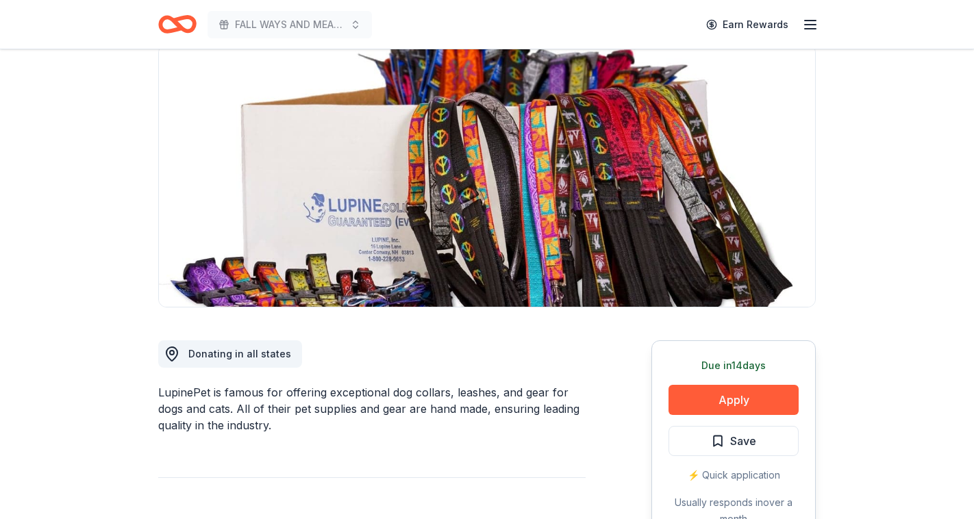
scroll to position [128, 0]
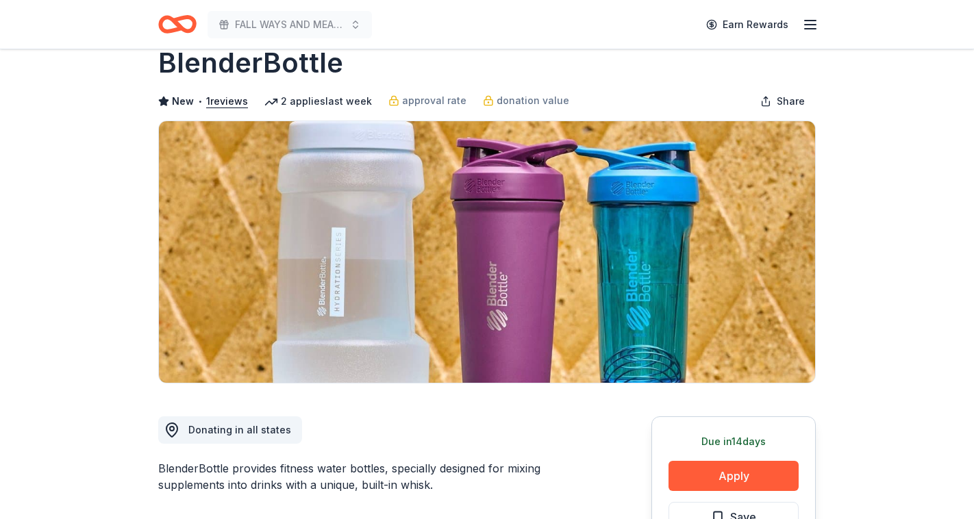
scroll to position [34, 0]
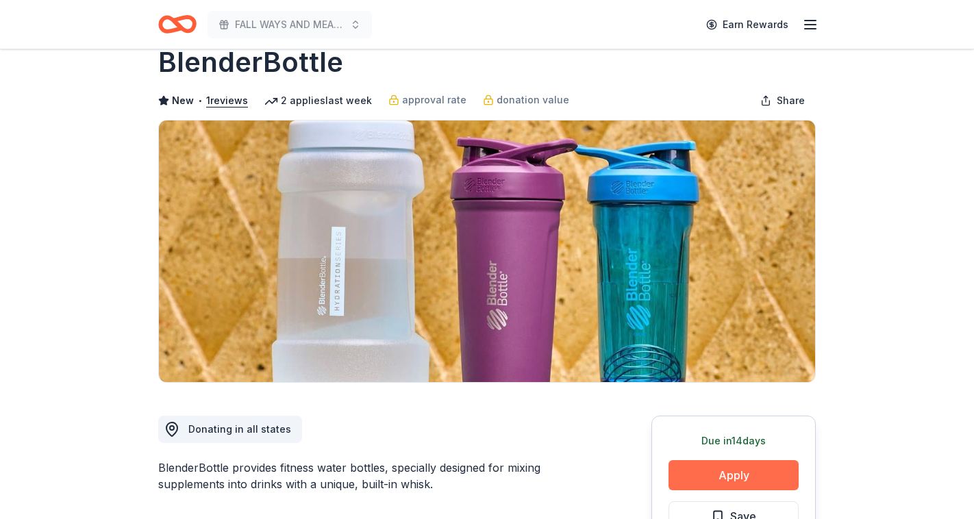
click at [710, 465] on button "Apply" at bounding box center [734, 475] width 130 height 30
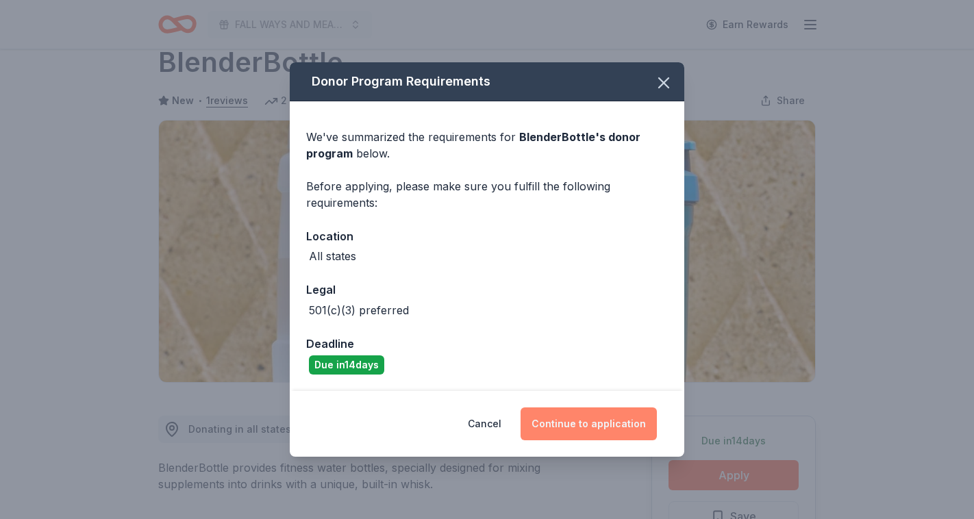
click at [611, 425] on button "Continue to application" at bounding box center [589, 424] width 136 height 33
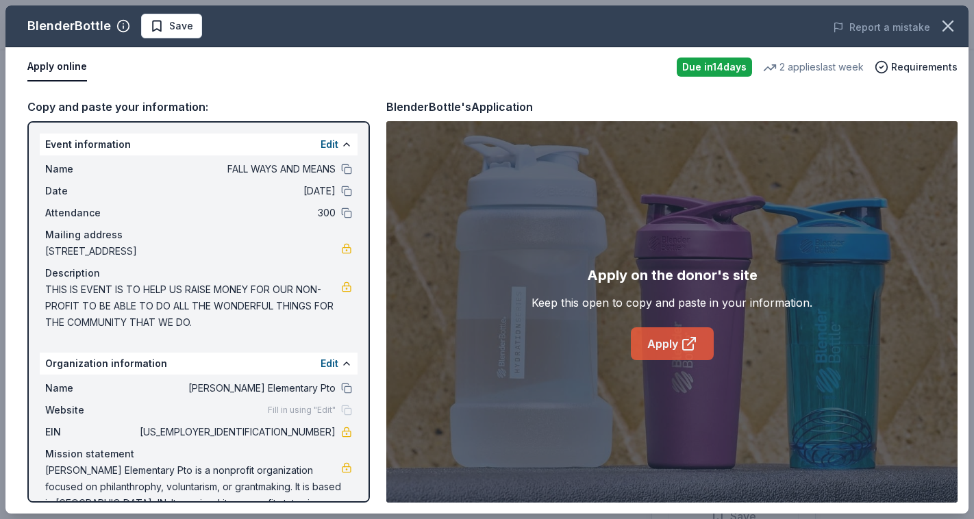
click at [668, 351] on link "Apply" at bounding box center [672, 343] width 83 height 33
